Goal: Task Accomplishment & Management: Use online tool/utility

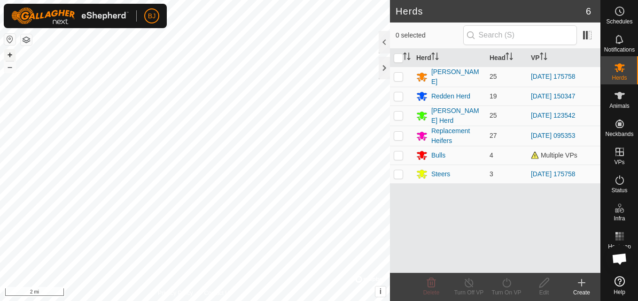
click at [10, 55] on button "+" at bounding box center [9, 54] width 11 height 11
click at [8, 63] on button "–" at bounding box center [9, 66] width 11 height 11
click at [8, 66] on button "–" at bounding box center [9, 66] width 11 height 11
click at [9, 53] on button "+" at bounding box center [9, 54] width 11 height 11
click at [8, 55] on button "+" at bounding box center [9, 54] width 11 height 11
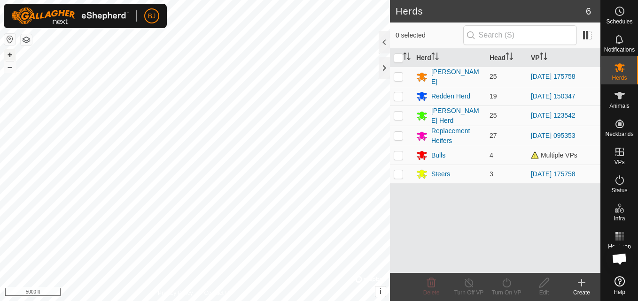
click at [9, 54] on button "+" at bounding box center [9, 54] width 11 height 11
click at [9, 55] on button "+" at bounding box center [9, 54] width 11 height 11
click at [8, 63] on button "–" at bounding box center [9, 66] width 11 height 11
click at [11, 57] on button "+" at bounding box center [9, 54] width 11 height 11
click at [9, 55] on button "+" at bounding box center [9, 54] width 11 height 11
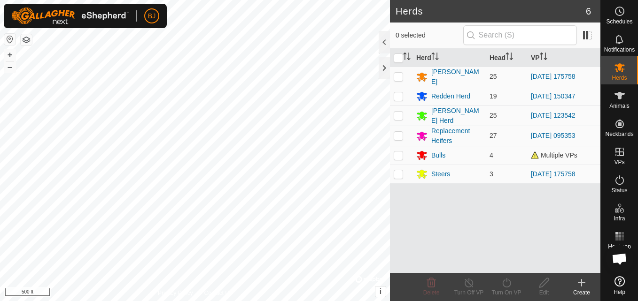
click at [4, 64] on div "+ –" at bounding box center [10, 61] width 12 height 24
click at [9, 57] on button "+" at bounding box center [9, 54] width 11 height 11
click at [14, 55] on button "+" at bounding box center [9, 54] width 11 height 11
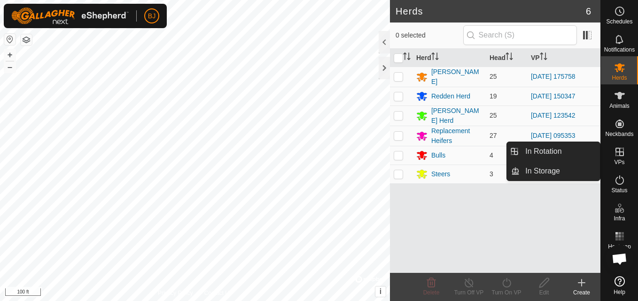
click at [616, 162] on span "VPs" at bounding box center [619, 163] width 10 height 6
click at [557, 159] on link "In Rotation" at bounding box center [559, 151] width 80 height 19
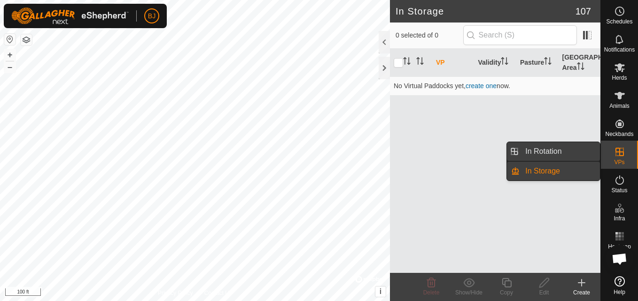
click at [576, 153] on link "In Rotation" at bounding box center [559, 151] width 80 height 19
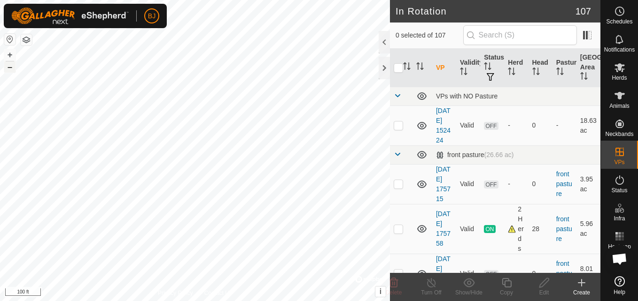
click at [9, 69] on button "–" at bounding box center [9, 66] width 11 height 11
click at [11, 69] on button "–" at bounding box center [9, 66] width 11 height 11
click at [11, 54] on button "+" at bounding box center [9, 54] width 11 height 11
click at [14, 65] on button "–" at bounding box center [9, 66] width 11 height 11
click at [581, 287] on icon at bounding box center [581, 282] width 11 height 11
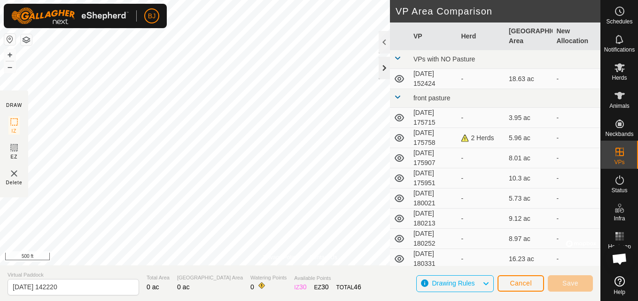
click at [384, 72] on div at bounding box center [383, 68] width 11 height 23
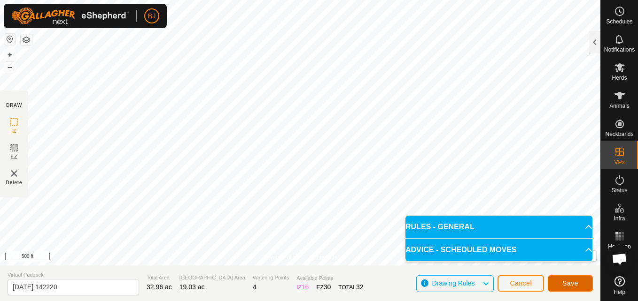
click at [562, 288] on button "Save" at bounding box center [569, 284] width 45 height 16
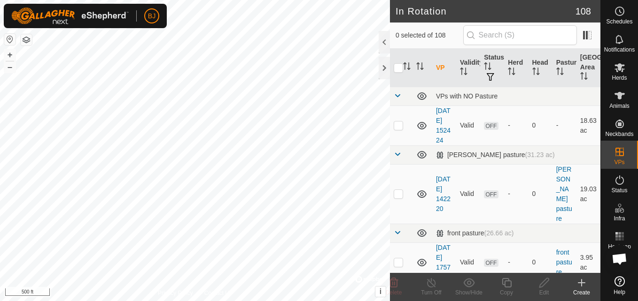
click at [580, 283] on icon at bounding box center [581, 283] width 7 height 0
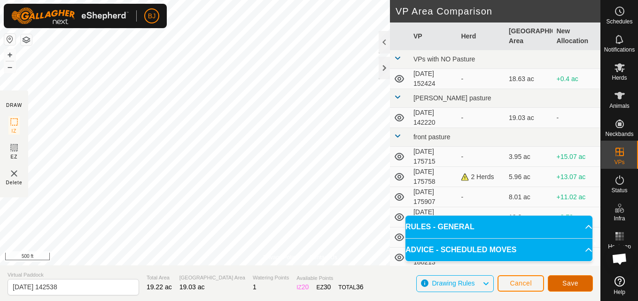
click at [551, 291] on button "Save" at bounding box center [569, 284] width 45 height 16
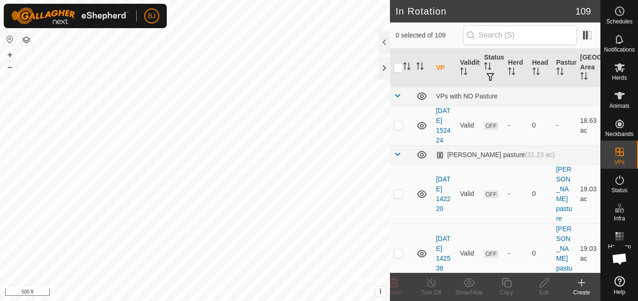
checkbox input "true"
